Goal: Find specific page/section: Find specific page/section

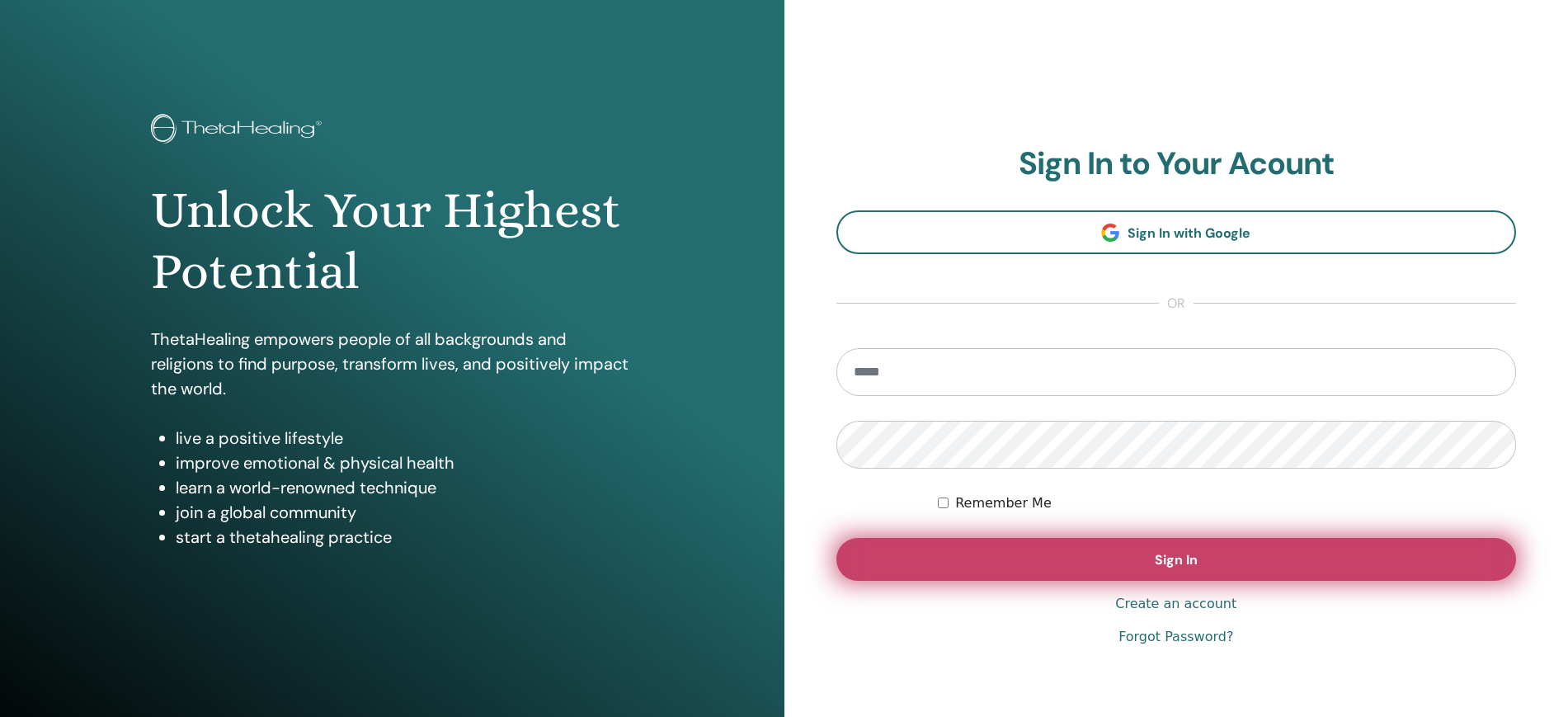
type input "**********"
click at [1173, 557] on span "Sign In" at bounding box center [1177, 559] width 43 height 17
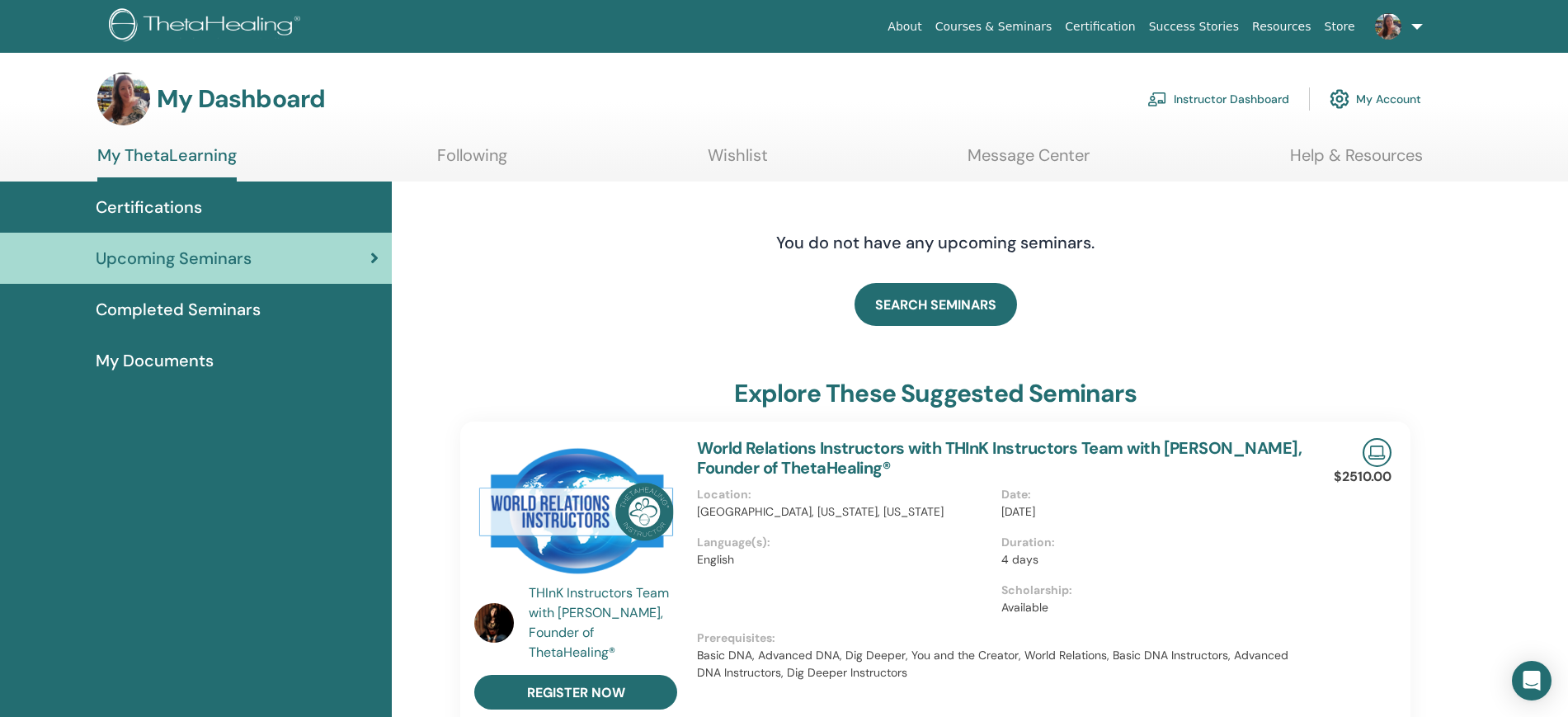
click at [197, 316] on span "Completed Seminars" at bounding box center [178, 308] width 165 height 24
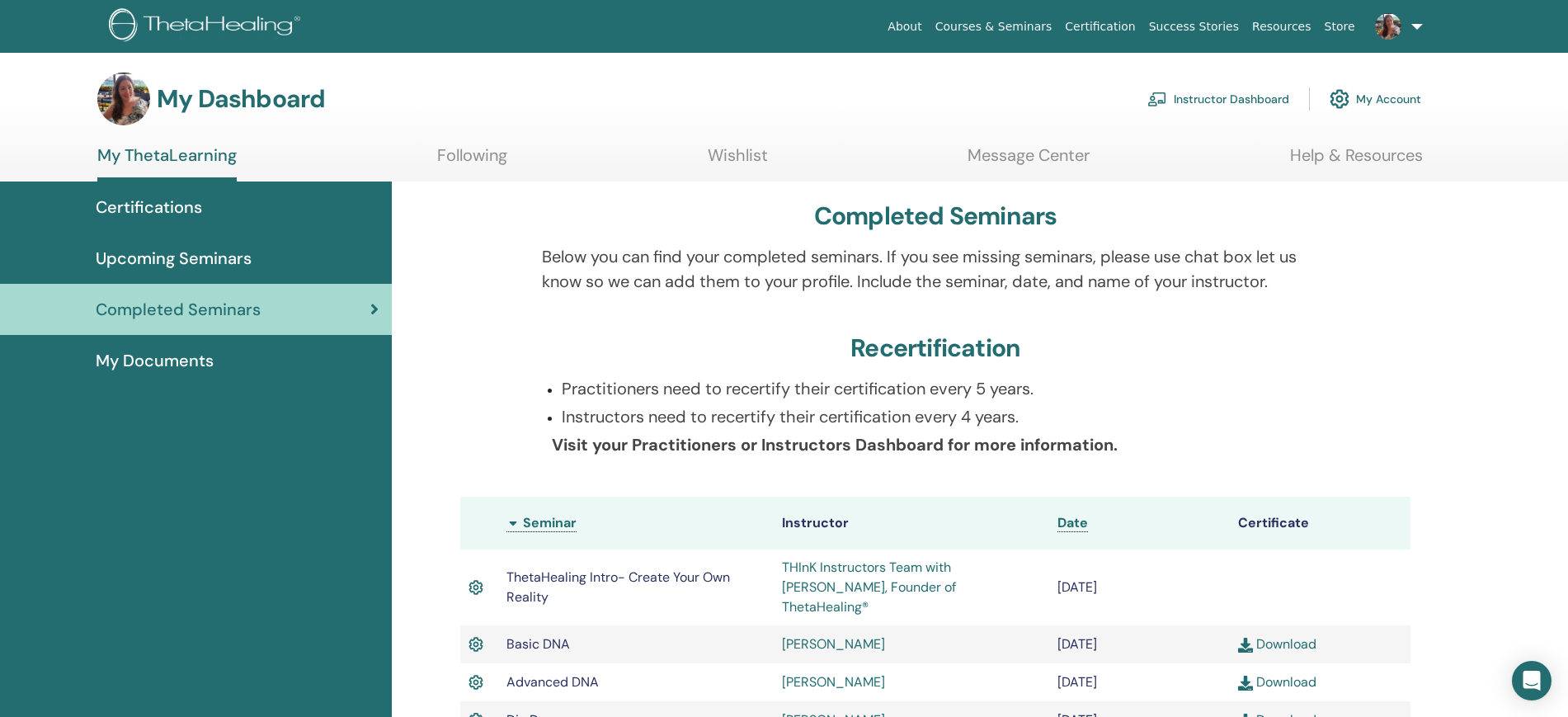
click at [175, 205] on span "Certifications" at bounding box center [149, 207] width 106 height 24
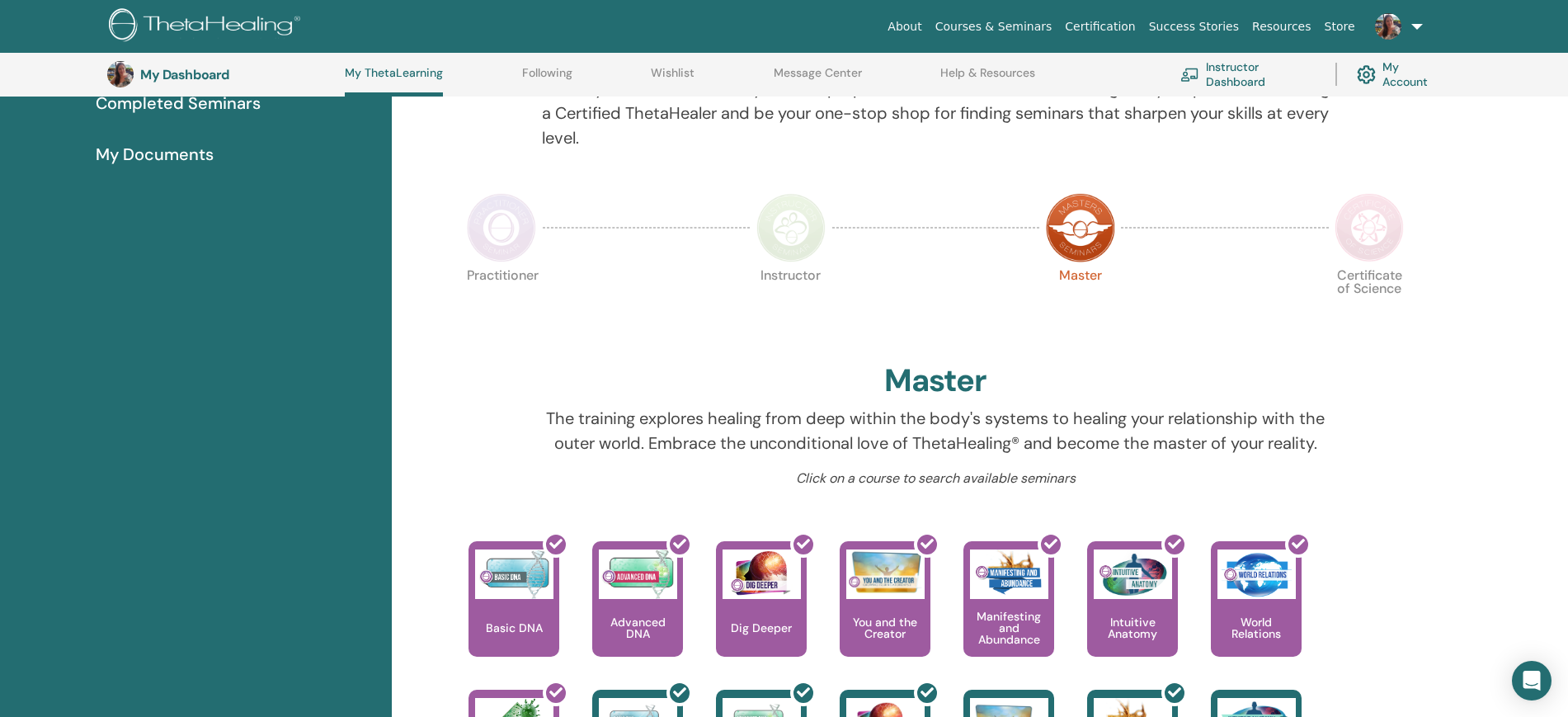
scroll to position [559, 0]
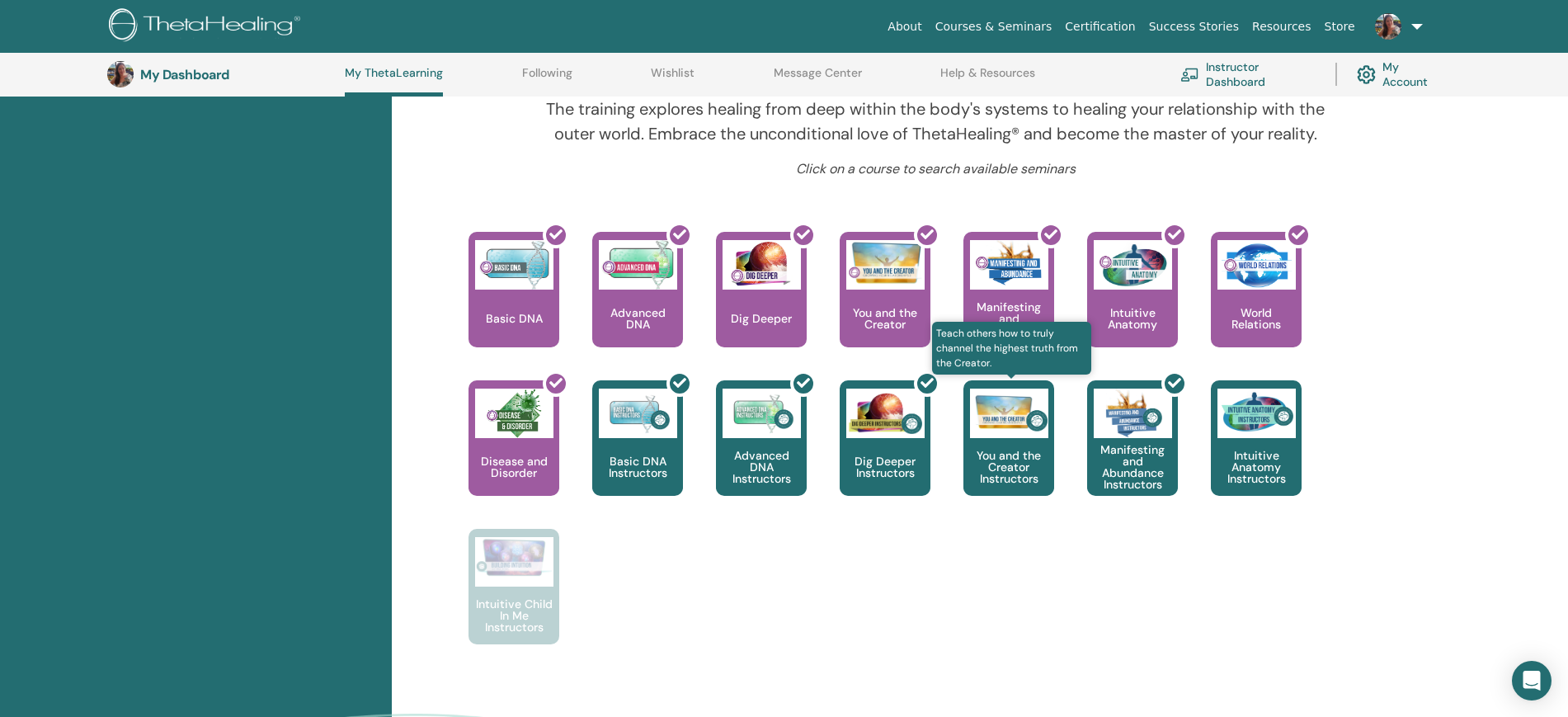
click at [1011, 435] on img at bounding box center [1009, 413] width 78 height 50
